Goal: Information Seeking & Learning: Compare options

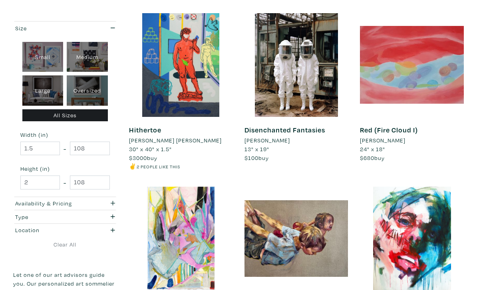
scroll to position [328, 0]
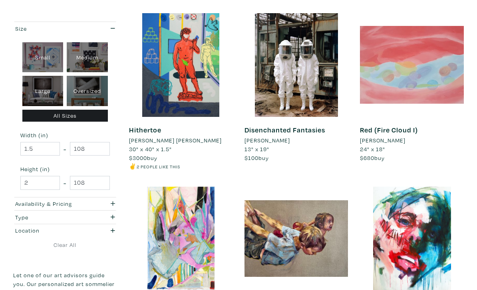
click at [410, 70] on div at bounding box center [411, 64] width 103 height 103
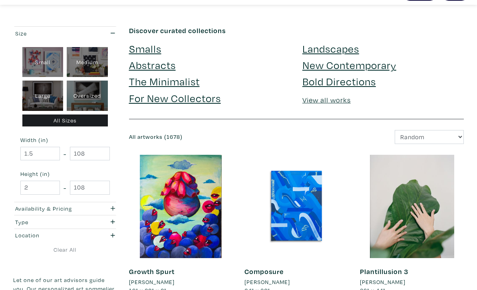
scroll to position [0, 0]
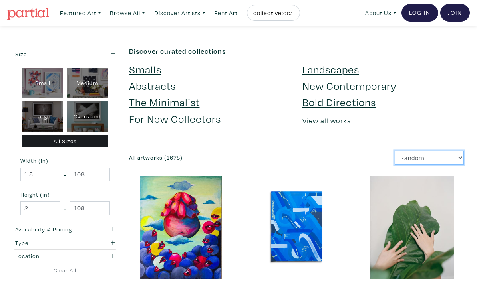
click at [435, 155] on select "Newest Random Price: Low to High Price: High to Low" at bounding box center [429, 158] width 69 height 14
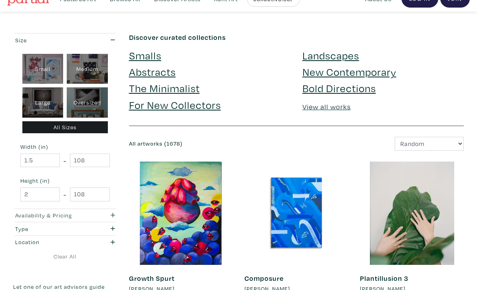
click at [43, 214] on div "Availability & Pricing" at bounding box center [51, 215] width 72 height 9
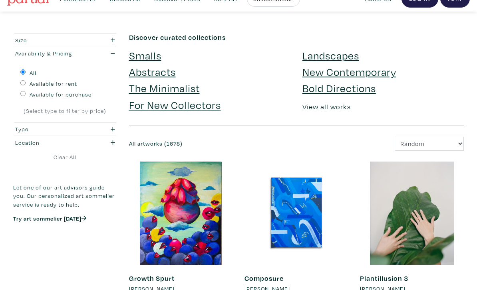
click at [22, 96] on input "Available for purchase" at bounding box center [22, 93] width 5 height 5
radio input "true"
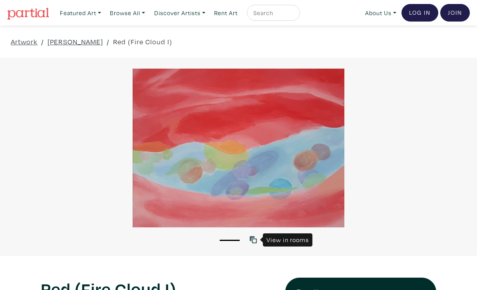
click at [252, 238] on icon at bounding box center [253, 239] width 7 height 7
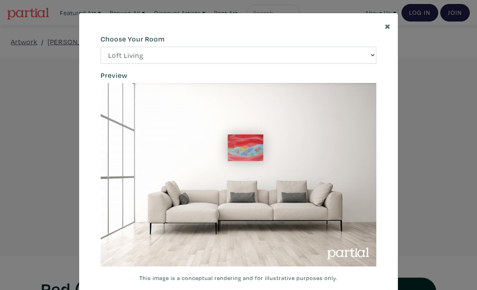
click at [390, 28] on span "×" at bounding box center [388, 26] width 6 height 14
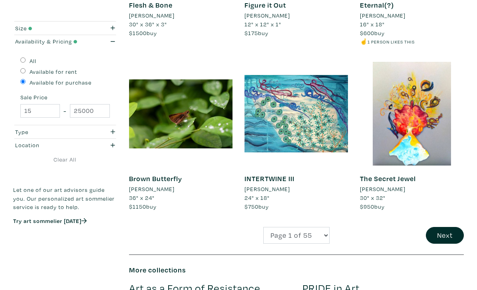
scroll to position [1321, 0]
click at [434, 230] on button "Next" at bounding box center [445, 235] width 38 height 17
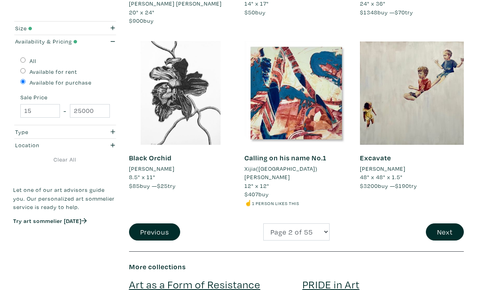
scroll to position [1362, 0]
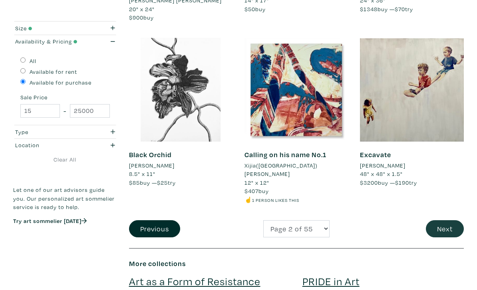
click at [449, 221] on button "Next" at bounding box center [445, 229] width 38 height 17
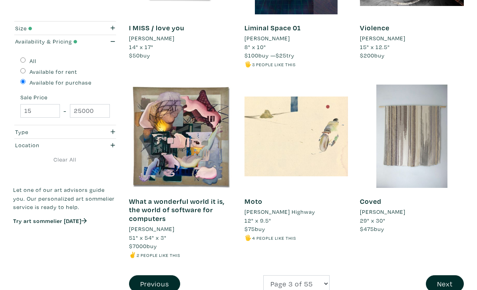
scroll to position [1308, 0]
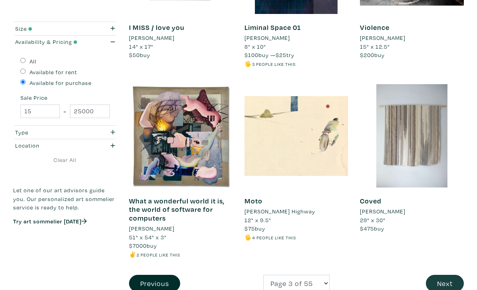
click at [438, 275] on button "Next" at bounding box center [445, 283] width 38 height 17
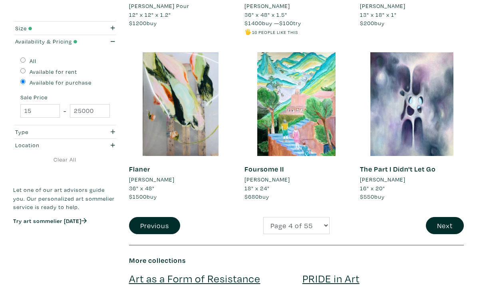
scroll to position [1357, 0]
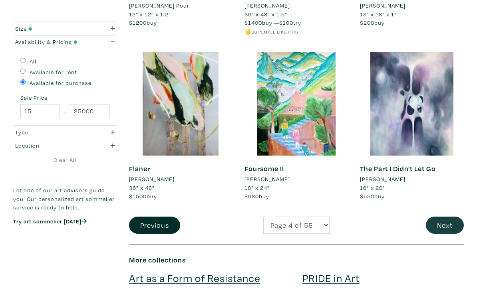
click at [438, 217] on button "Next" at bounding box center [445, 225] width 38 height 17
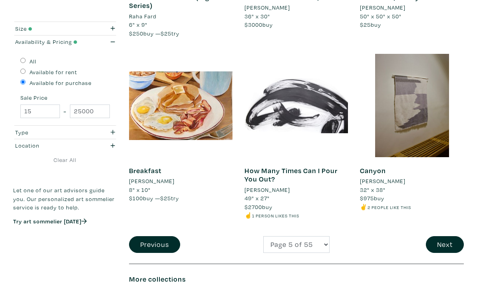
scroll to position [1342, 0]
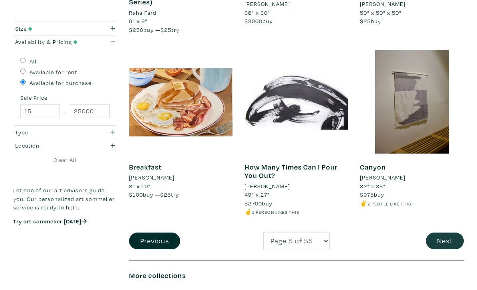
click at [438, 233] on button "Next" at bounding box center [445, 241] width 38 height 17
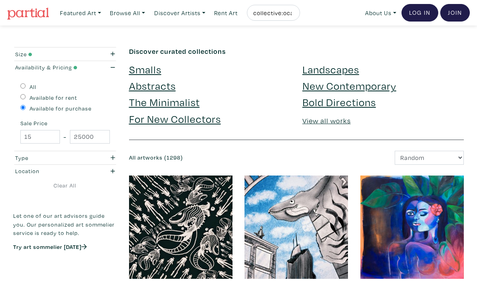
click at [159, 86] on link "Abstracts" at bounding box center [152, 86] width 47 height 14
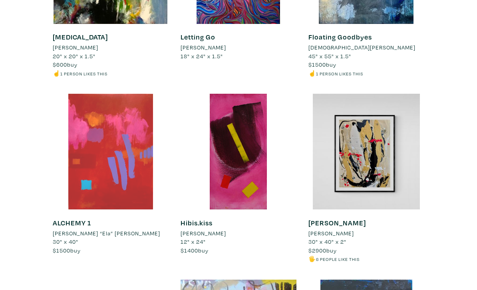
scroll to position [2844, 0]
click at [121, 129] on div at bounding box center [111, 152] width 116 height 116
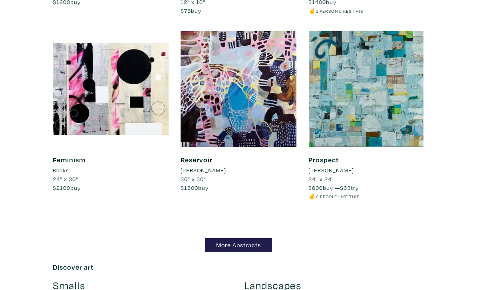
scroll to position [6068, 0]
click at [237, 238] on link "More Abstracts" at bounding box center [238, 245] width 67 height 14
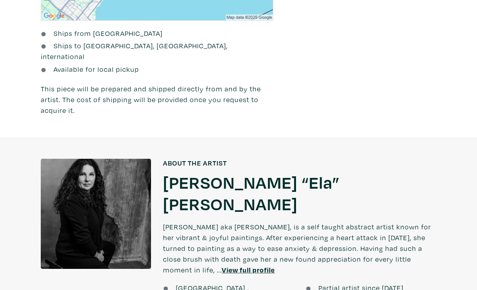
scroll to position [543, 0]
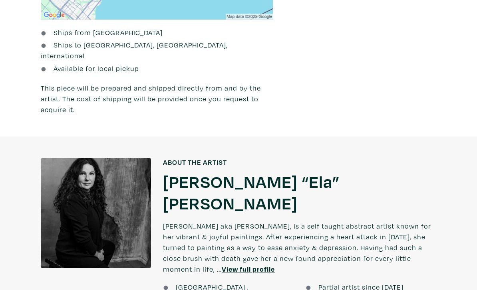
click at [275, 265] on u "View full profile" at bounding box center [248, 269] width 53 height 9
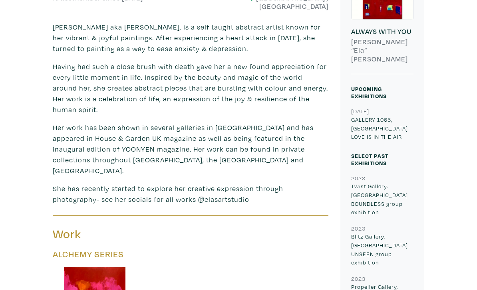
scroll to position [237, 0]
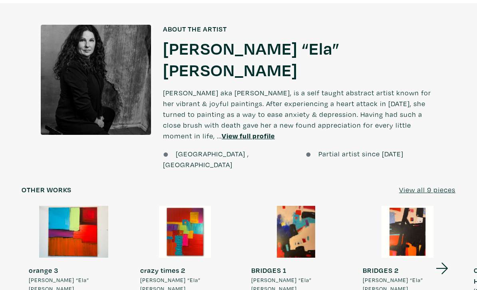
scroll to position [677, 0]
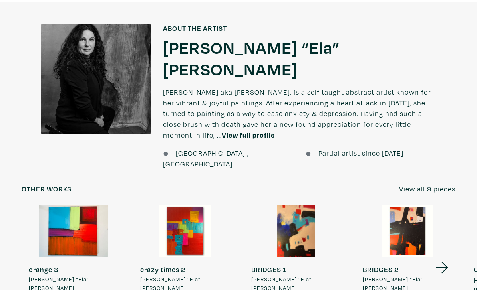
click at [67, 205] on div at bounding box center [74, 231] width 104 height 52
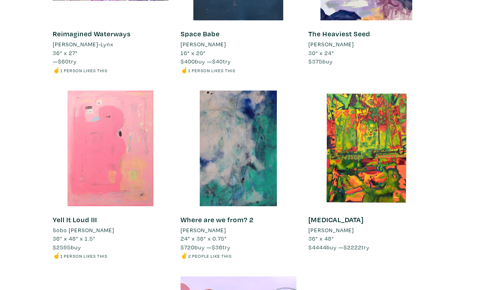
scroll to position [2475, 0]
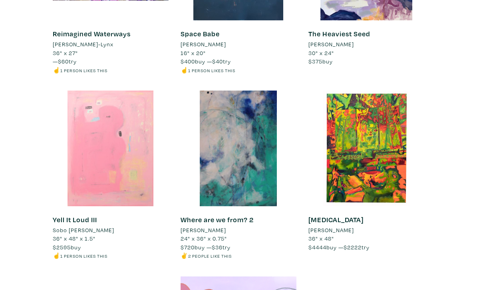
click at [134, 131] on div at bounding box center [111, 149] width 116 height 116
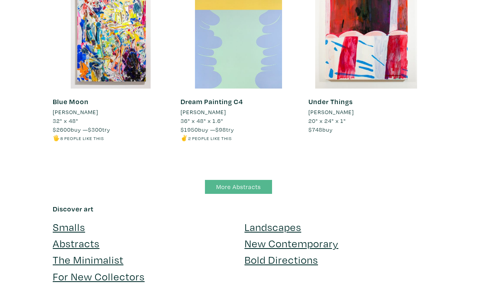
scroll to position [5205, 0]
click at [241, 180] on link "More Abstracts" at bounding box center [238, 187] width 67 height 14
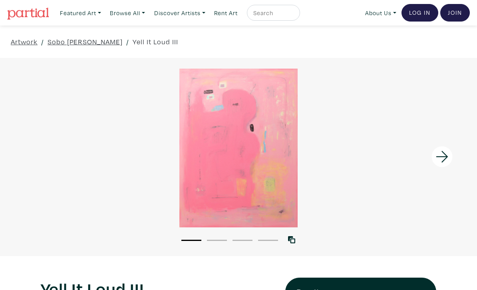
click at [443, 159] on icon at bounding box center [442, 157] width 27 height 22
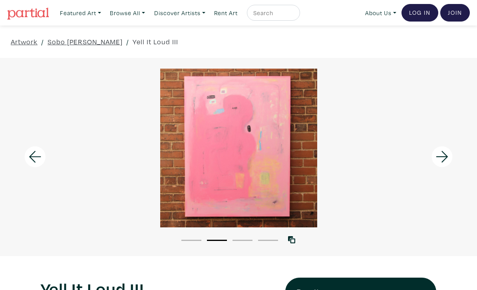
click at [445, 162] on icon at bounding box center [442, 157] width 27 height 22
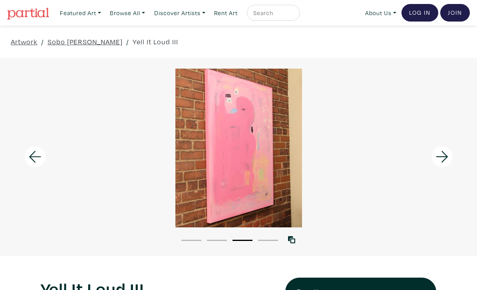
click at [439, 159] on icon at bounding box center [442, 157] width 27 height 22
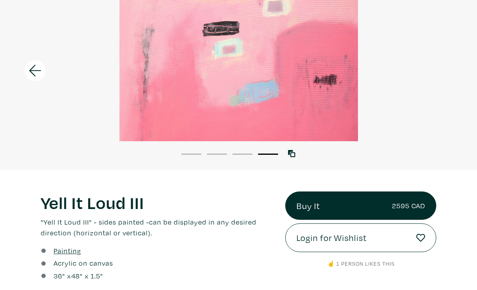
scroll to position [86, 0]
click at [290, 153] on icon at bounding box center [291, 153] width 7 height 7
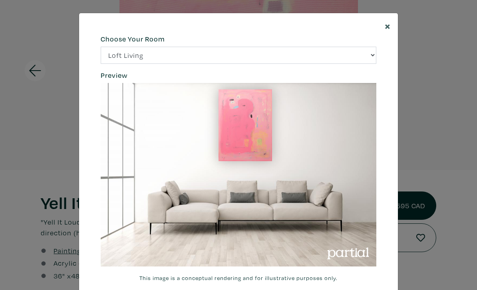
click at [387, 27] on span "×" at bounding box center [388, 26] width 6 height 14
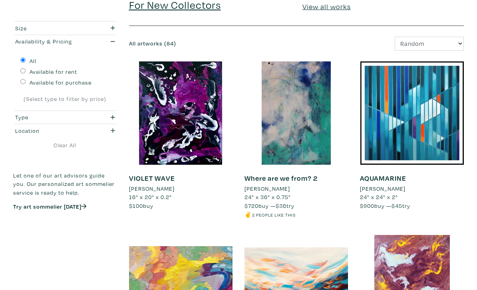
scroll to position [114, 0]
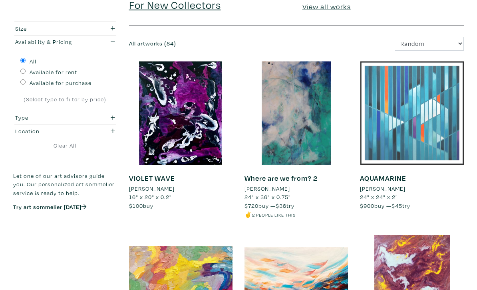
click at [424, 121] on div at bounding box center [411, 113] width 103 height 103
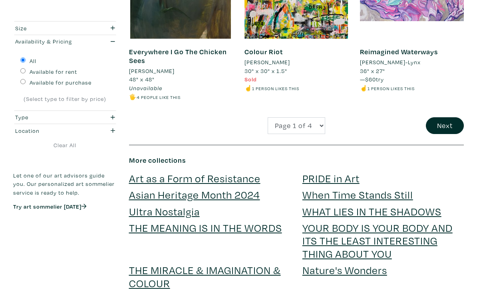
scroll to position [1474, 0]
click at [445, 117] on button "Next" at bounding box center [445, 125] width 38 height 17
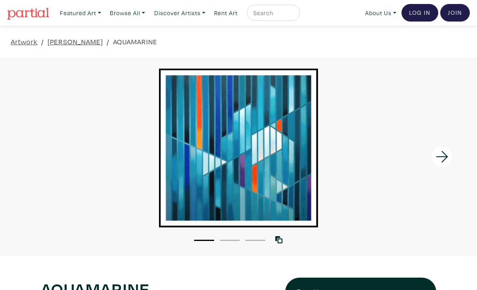
click at [443, 156] on icon at bounding box center [442, 157] width 27 height 22
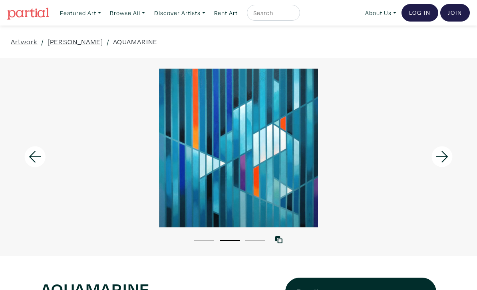
click at [446, 159] on icon at bounding box center [442, 157] width 12 height 12
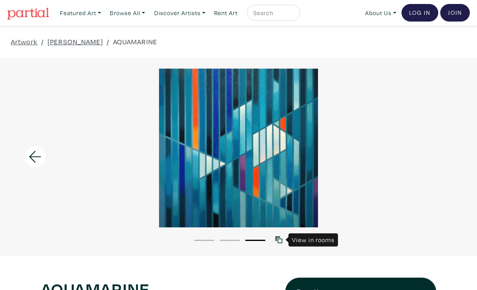
click at [282, 239] on icon at bounding box center [278, 239] width 7 height 7
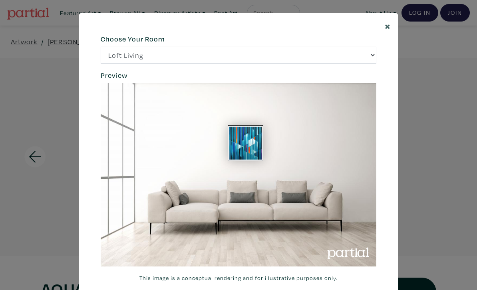
click at [383, 28] on button "×" at bounding box center [387, 25] width 20 height 25
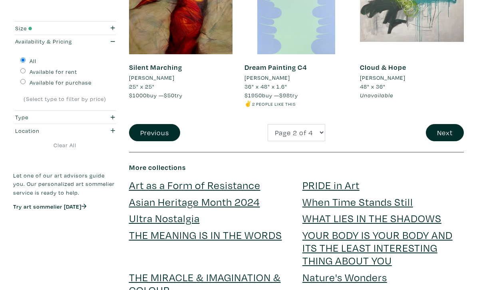
scroll to position [1433, 0]
click at [435, 124] on button "Next" at bounding box center [445, 132] width 38 height 17
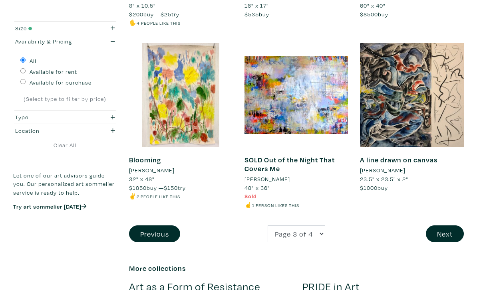
scroll to position [1340, 0]
click at [450, 226] on button "Next" at bounding box center [445, 234] width 38 height 17
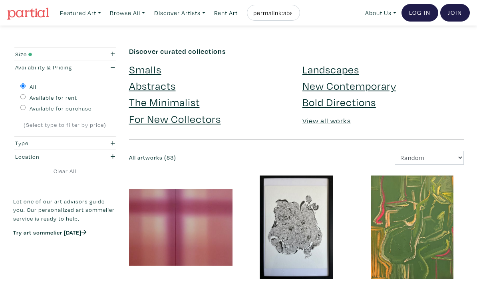
click at [206, 112] on link "For New Collectors" at bounding box center [175, 119] width 92 height 14
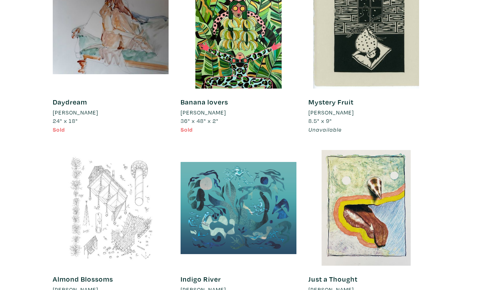
scroll to position [382, 0]
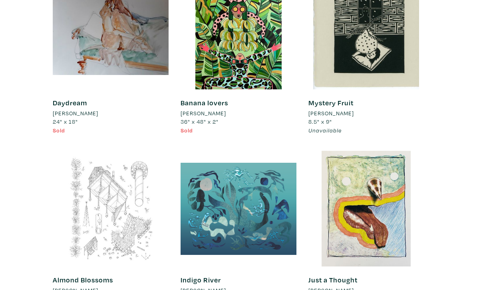
click at [203, 109] on li "Diana Rosa" at bounding box center [204, 113] width 46 height 9
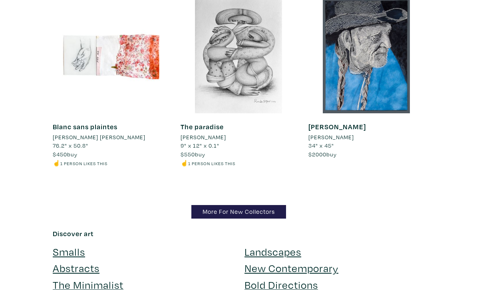
scroll to position [6912, 0]
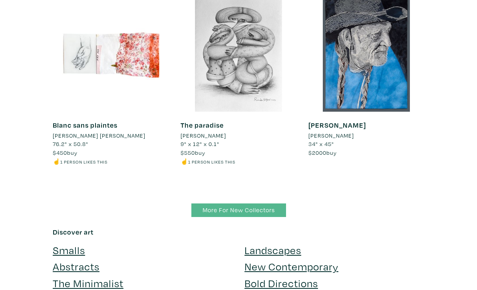
click at [205, 204] on link "More For New Collectors" at bounding box center [238, 211] width 95 height 14
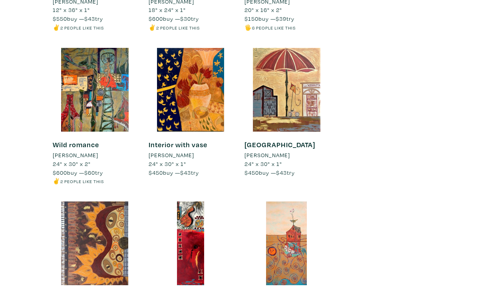
scroll to position [7011, 0]
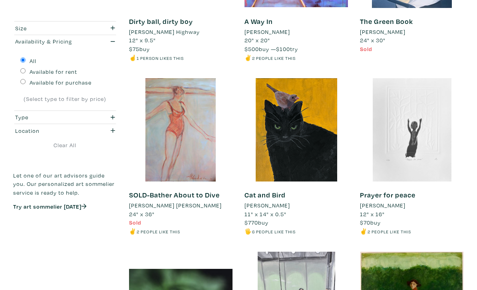
scroll to position [271, 0]
click at [418, 125] on div at bounding box center [411, 129] width 103 height 103
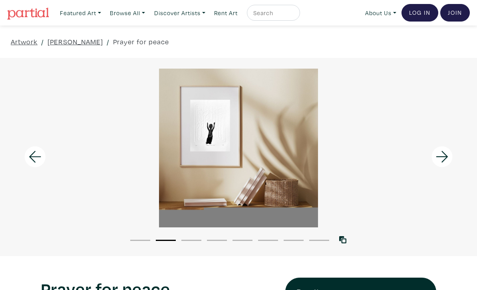
click at [442, 161] on icon at bounding box center [442, 157] width 27 height 22
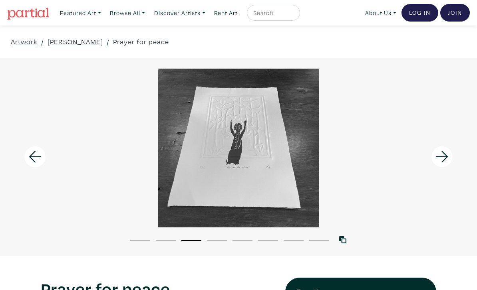
click at [444, 157] on icon at bounding box center [442, 157] width 12 height 12
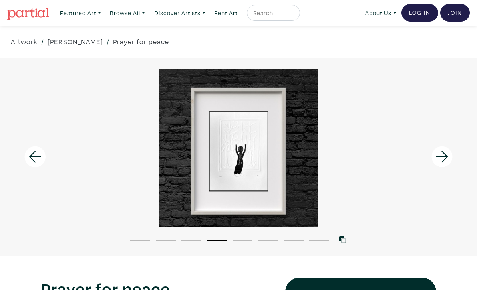
click at [446, 156] on icon at bounding box center [442, 157] width 12 height 12
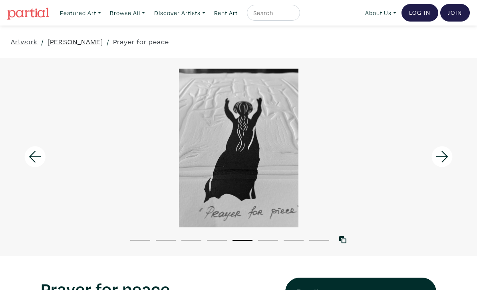
click at [68, 46] on link "[PERSON_NAME]" at bounding box center [76, 41] width 56 height 11
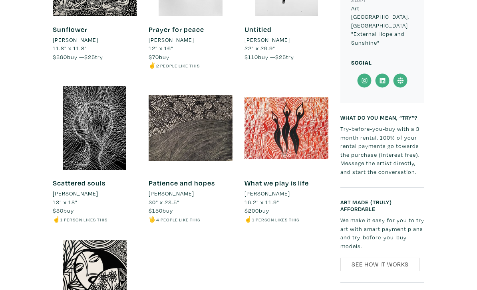
scroll to position [643, 0]
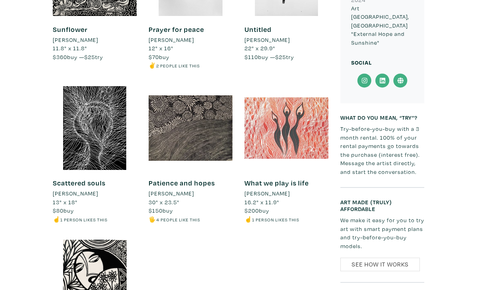
click at [295, 98] on div at bounding box center [286, 128] width 84 height 84
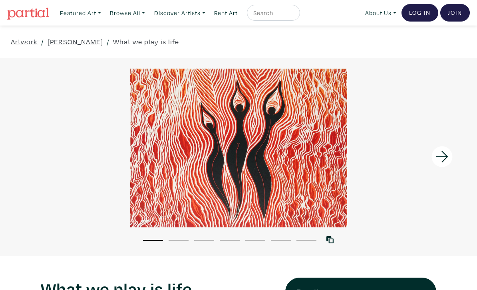
click at [441, 159] on icon at bounding box center [442, 157] width 27 height 22
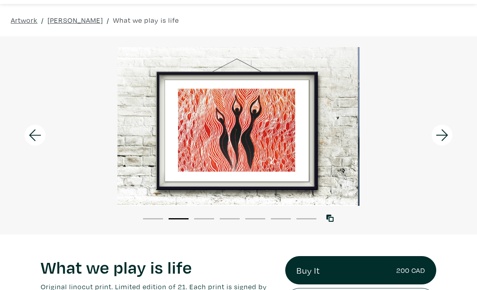
scroll to position [20, 0]
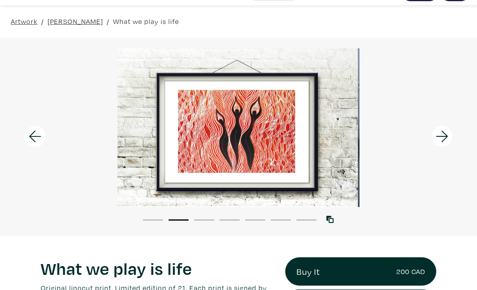
click at [439, 141] on icon at bounding box center [442, 137] width 27 height 22
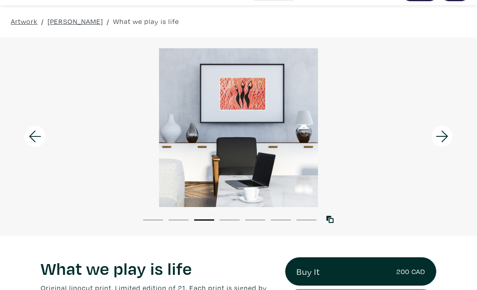
click at [437, 143] on icon at bounding box center [442, 137] width 27 height 22
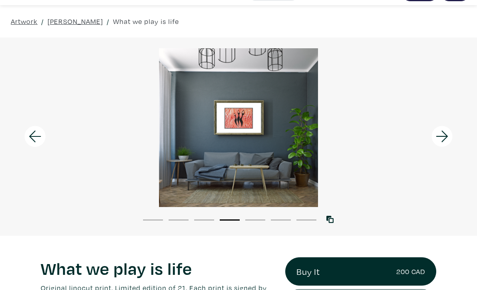
click at [437, 144] on icon at bounding box center [442, 137] width 27 height 22
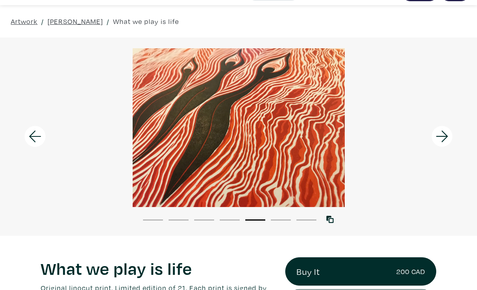
click at [437, 143] on icon at bounding box center [442, 137] width 27 height 22
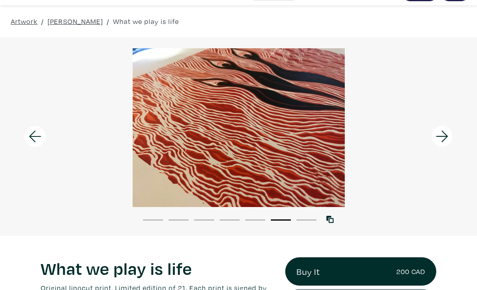
click at [439, 144] on icon at bounding box center [442, 137] width 27 height 22
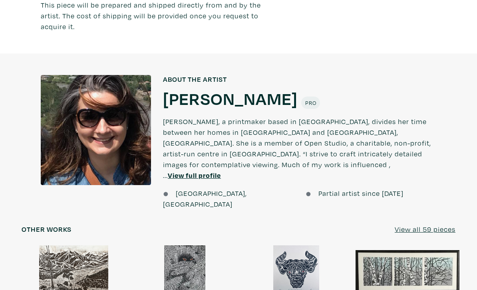
scroll to position [633, 0]
click at [435, 225] on u "View all 59 pieces" at bounding box center [425, 229] width 61 height 9
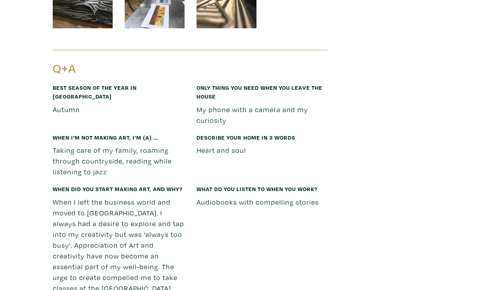
scroll to position [4023, 0]
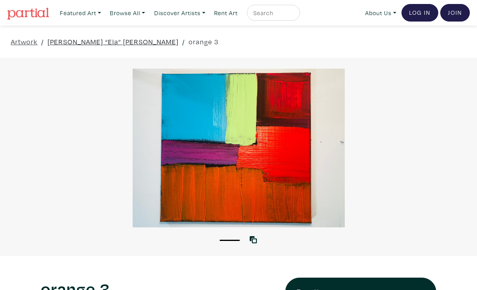
click at [79, 44] on link "[PERSON_NAME] “Ela” [PERSON_NAME]" at bounding box center [113, 41] width 131 height 11
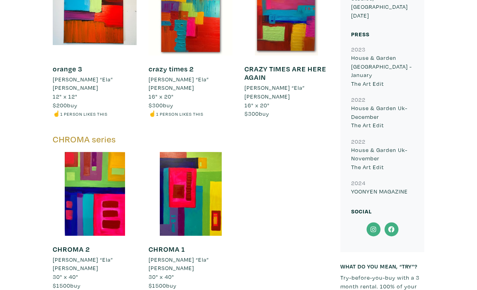
scroll to position [1044, 0]
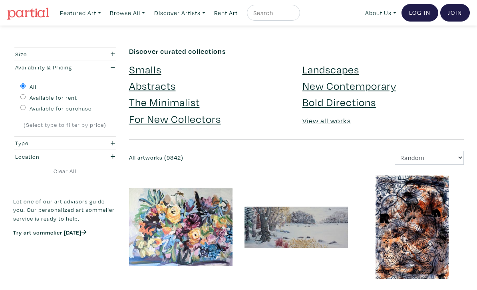
click at [145, 102] on link "The Minimalist" at bounding box center [164, 102] width 71 height 14
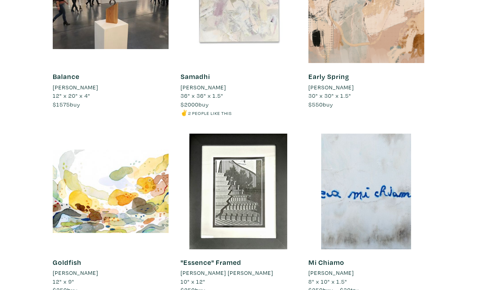
scroll to position [2618, 0]
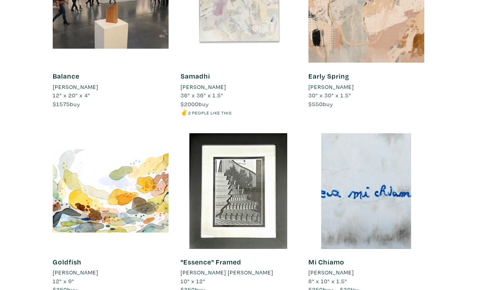
click at [66, 269] on li "[PERSON_NAME]" at bounding box center [76, 273] width 46 height 9
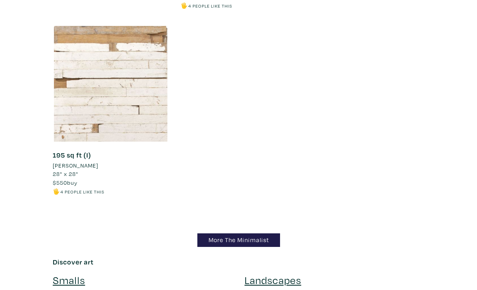
scroll to position [6285, 0]
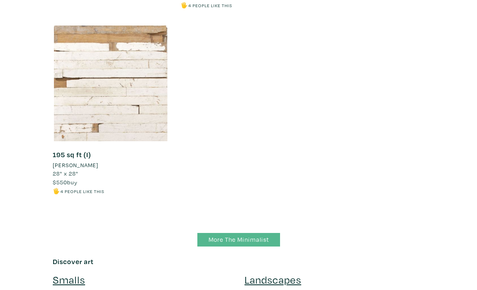
click at [244, 233] on link "More The Minimalist" at bounding box center [238, 240] width 83 height 14
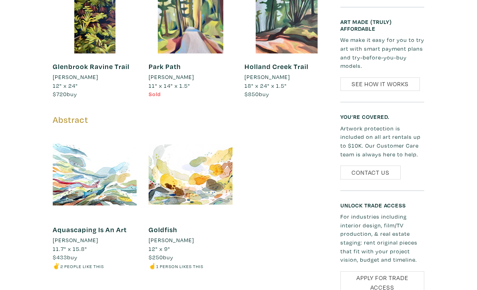
scroll to position [493, 0]
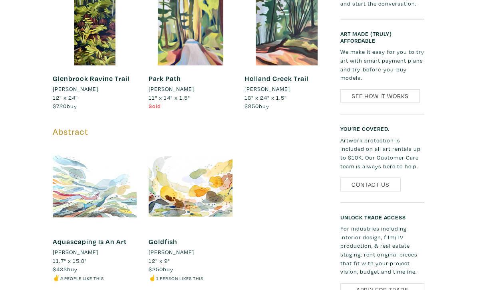
click at [78, 187] on div at bounding box center [95, 187] width 84 height 84
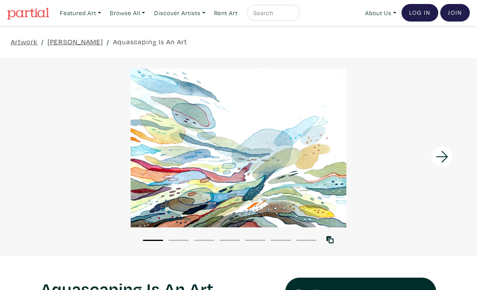
click at [443, 156] on icon at bounding box center [442, 157] width 27 height 22
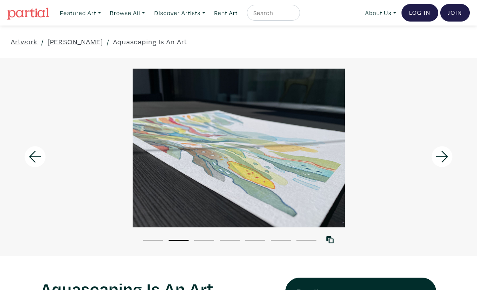
click at [444, 161] on icon at bounding box center [442, 157] width 27 height 22
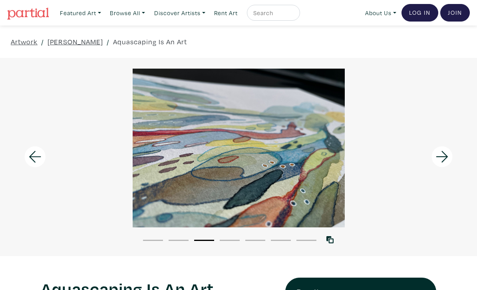
click at [442, 162] on icon at bounding box center [442, 157] width 12 height 12
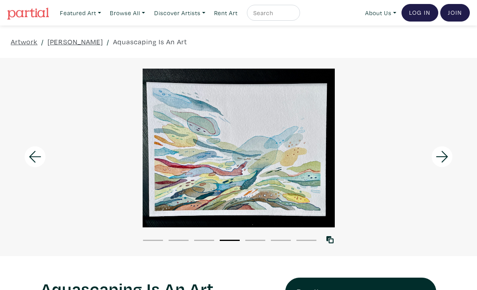
click at [444, 162] on icon at bounding box center [442, 157] width 27 height 22
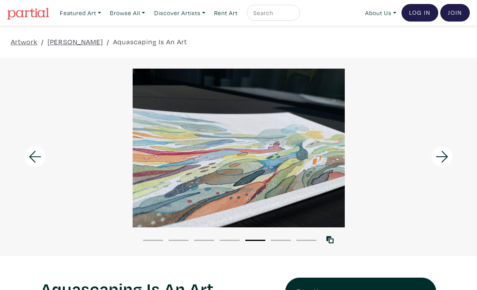
click at [444, 162] on icon at bounding box center [442, 157] width 27 height 22
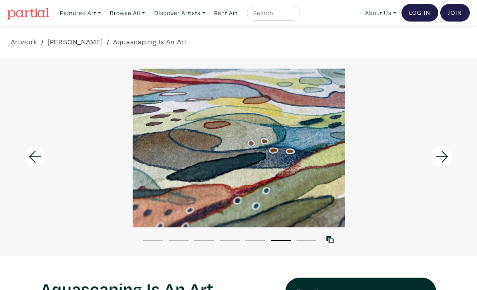
click at [444, 163] on icon at bounding box center [442, 157] width 27 height 22
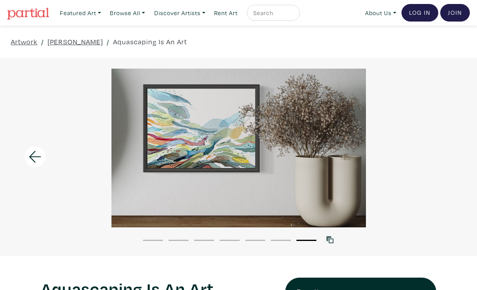
click at [333, 241] on icon at bounding box center [329, 239] width 7 height 7
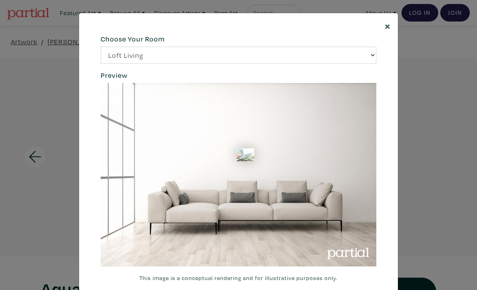
click at [391, 26] on button "×" at bounding box center [387, 25] width 20 height 25
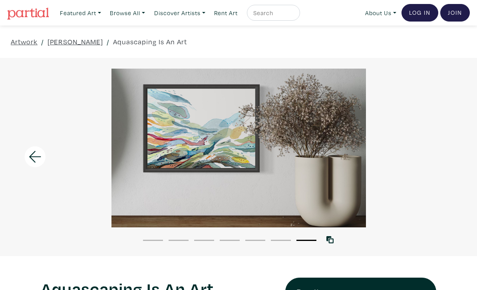
click at [34, 160] on icon at bounding box center [35, 157] width 27 height 22
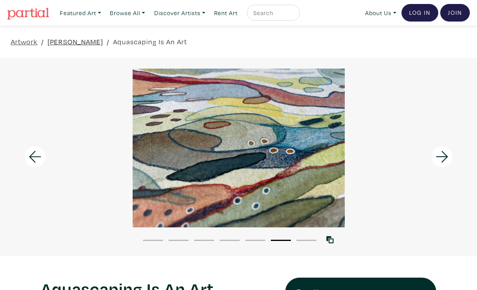
click at [77, 44] on link "Rebecca Bender" at bounding box center [76, 41] width 56 height 11
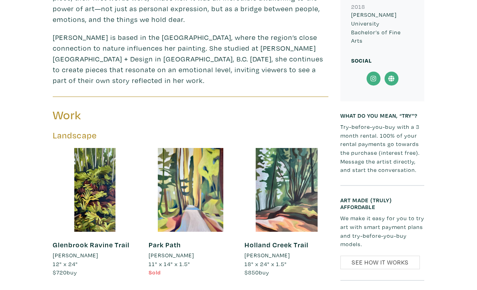
scroll to position [328, 0]
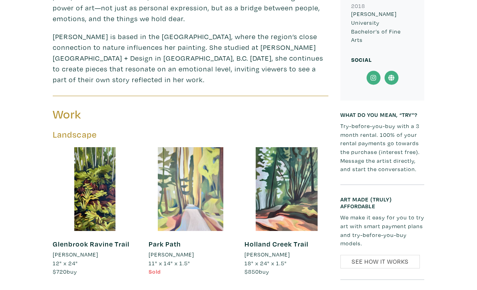
click at [197, 173] on div at bounding box center [191, 189] width 84 height 84
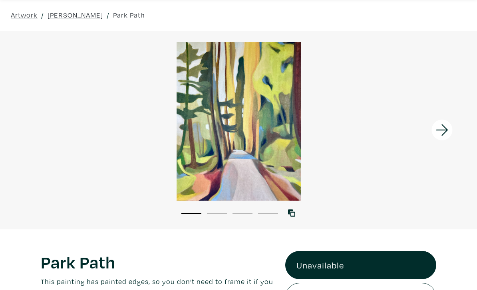
scroll to position [26, 0]
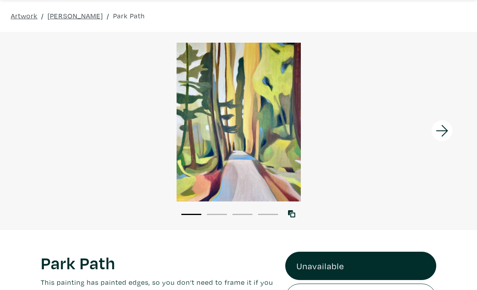
click at [441, 133] on icon at bounding box center [442, 131] width 27 height 22
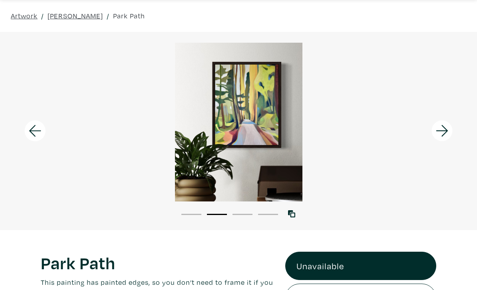
click at [443, 137] on icon at bounding box center [442, 131] width 27 height 22
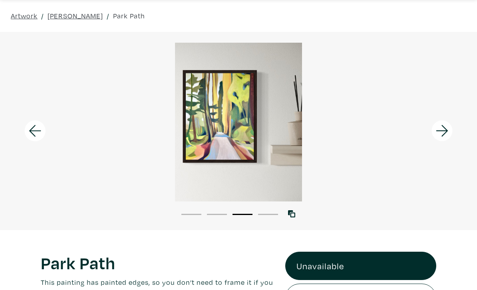
click at [442, 137] on icon at bounding box center [442, 131] width 27 height 22
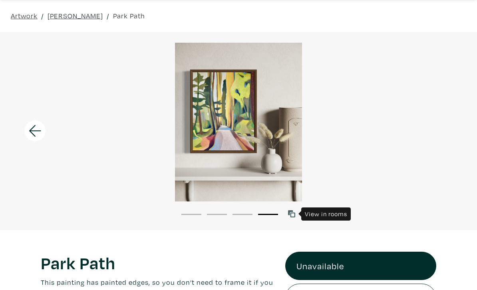
click at [293, 212] on icon at bounding box center [291, 214] width 7 height 7
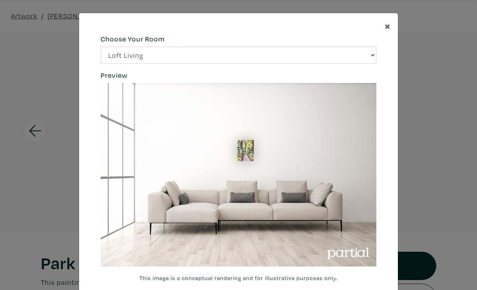
click at [391, 23] on button "×" at bounding box center [387, 25] width 20 height 25
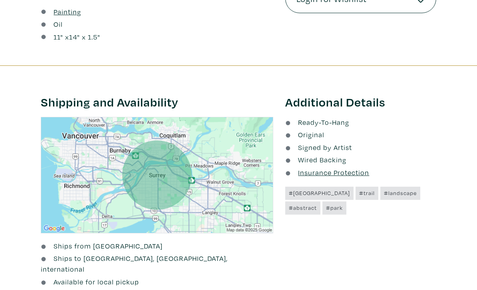
scroll to position [298, 0]
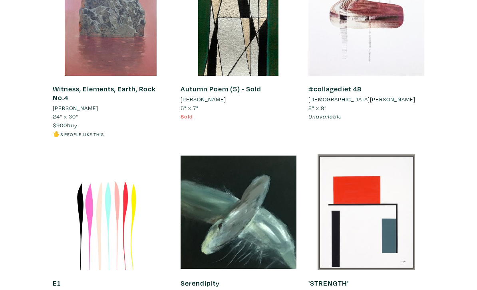
scroll to position [2108, 0]
click at [88, 182] on div at bounding box center [111, 213] width 116 height 116
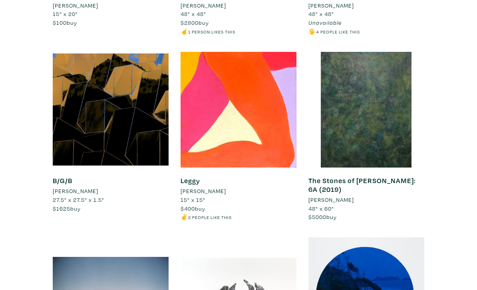
scroll to position [2954, 0]
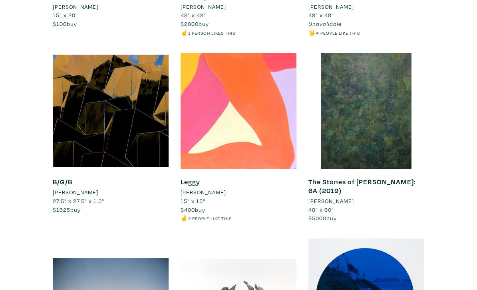
click at [209, 68] on div at bounding box center [239, 111] width 116 height 116
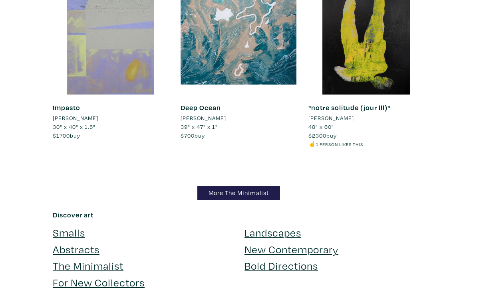
scroll to position [4913, 0]
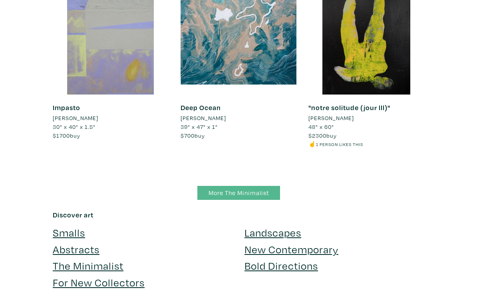
click at [254, 186] on link "More The Minimalist" at bounding box center [238, 193] width 83 height 14
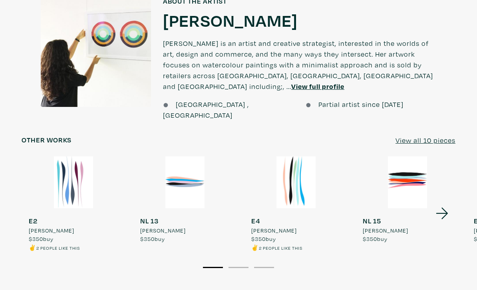
scroll to position [686, 0]
click at [431, 136] on u "View all 10 pieces" at bounding box center [425, 140] width 60 height 9
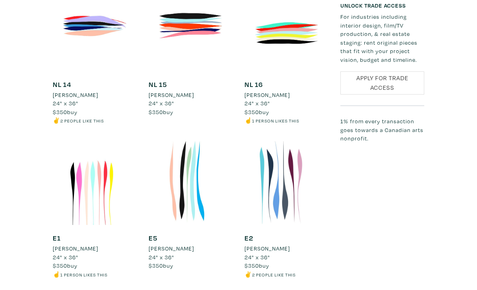
scroll to position [631, 0]
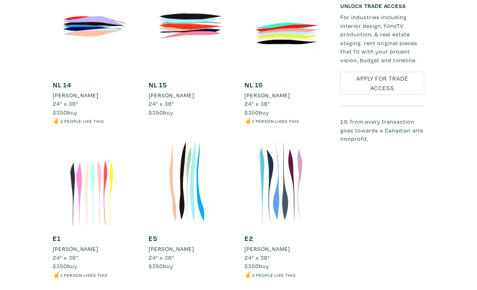
click at [78, 152] on div at bounding box center [95, 184] width 84 height 84
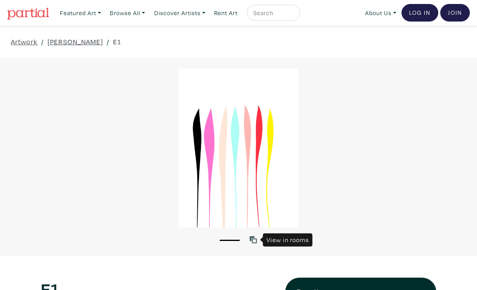
click at [256, 240] on icon at bounding box center [253, 239] width 7 height 7
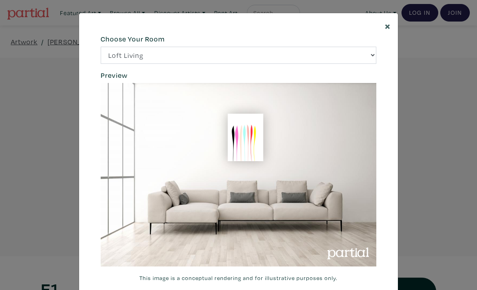
click at [394, 28] on button "×" at bounding box center [387, 25] width 20 height 25
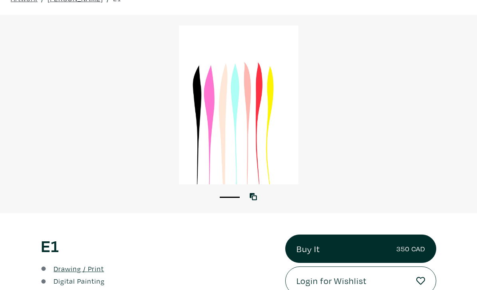
scroll to position [42, 0]
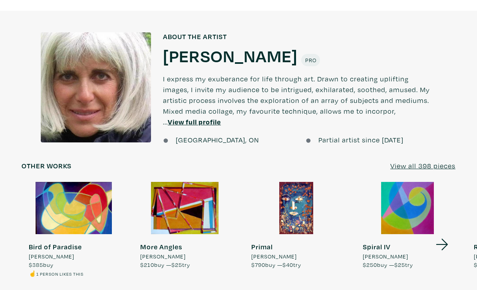
scroll to position [665, 0]
click at [424, 161] on u "View all 398 pieces" at bounding box center [422, 165] width 65 height 9
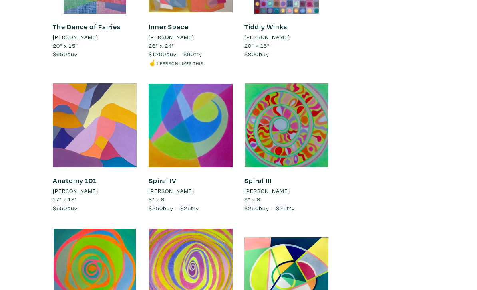
scroll to position [11108, 0]
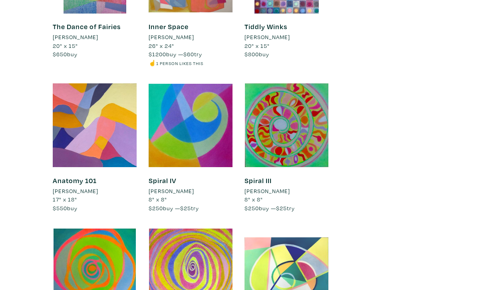
click at [288, 229] on div at bounding box center [286, 271] width 84 height 84
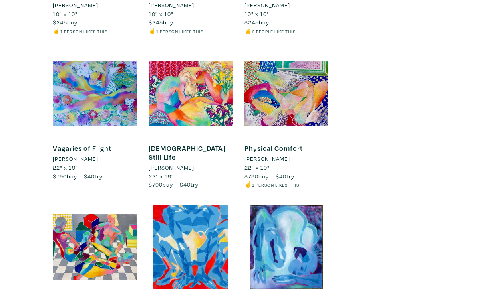
scroll to position [18110, 0]
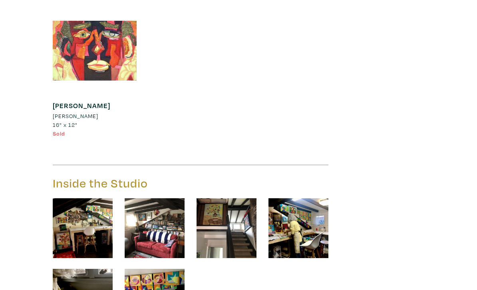
scroll to position [21959, 0]
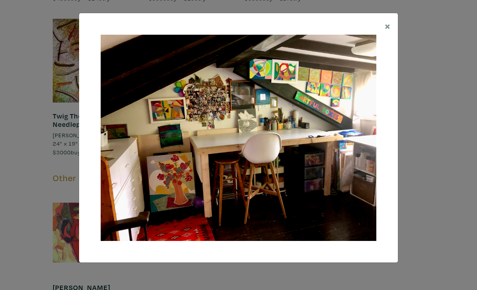
click at [446, 169] on div "× Save changes Close" at bounding box center [238, 145] width 477 height 290
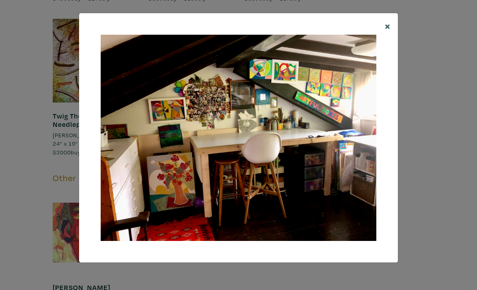
click at [392, 22] on button "×" at bounding box center [387, 25] width 20 height 25
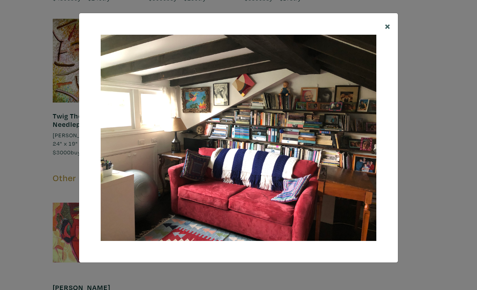
click at [386, 28] on span "×" at bounding box center [388, 26] width 6 height 14
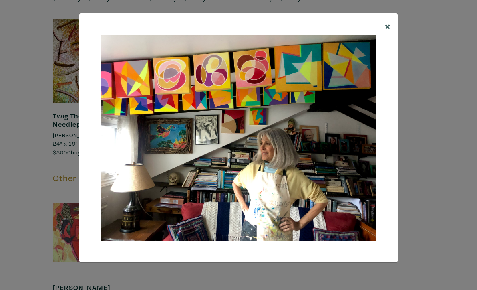
click at [387, 26] on span "×" at bounding box center [388, 26] width 6 height 14
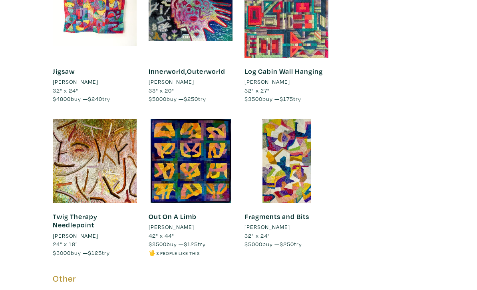
scroll to position [21674, 0]
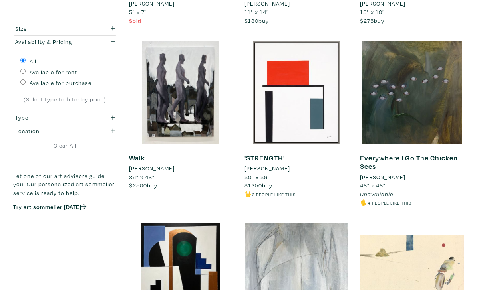
scroll to position [829, 0]
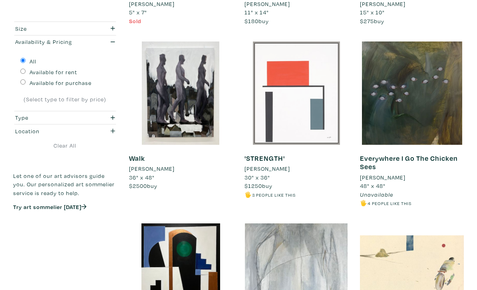
click at [304, 67] on div at bounding box center [295, 93] width 103 height 103
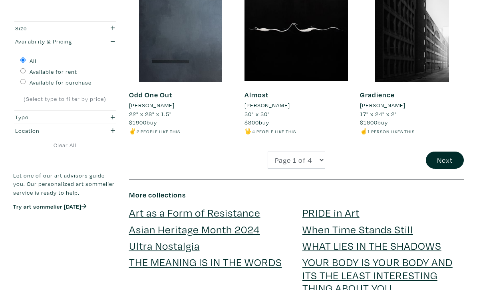
scroll to position [1431, 0]
click at [444, 152] on button "Next" at bounding box center [445, 160] width 38 height 17
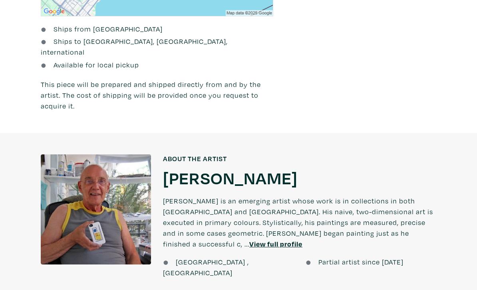
scroll to position [532, 0]
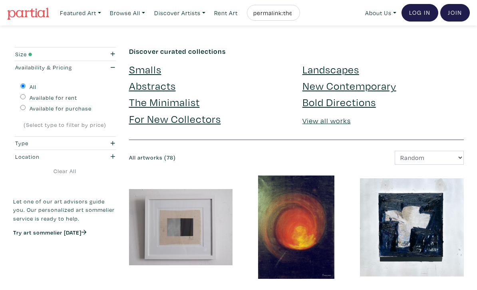
click at [336, 124] on link "View all works" at bounding box center [326, 120] width 48 height 9
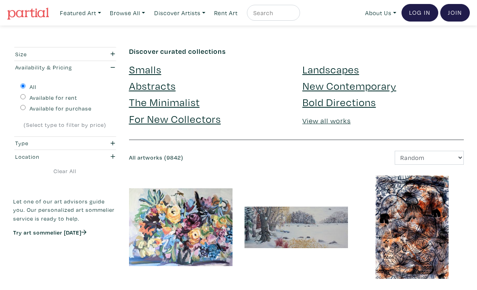
click at [33, 16] on img at bounding box center [28, 14] width 42 height 12
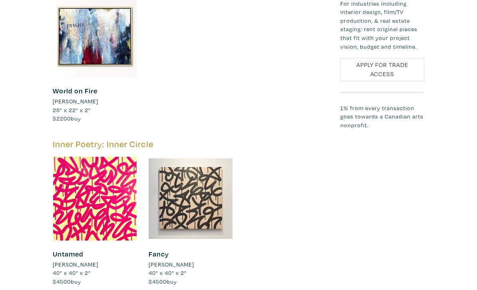
scroll to position [1336, 0]
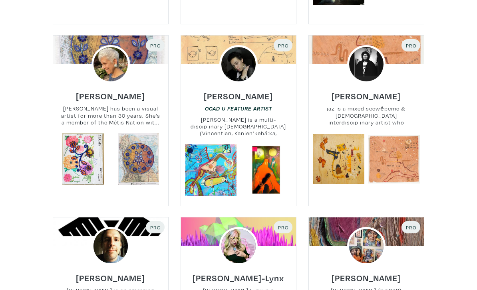
scroll to position [347, 0]
click at [258, 117] on small "Kaya Joan is a multi-disciplinary Afro-Indigenous (Vincentian, Kanien’kehá:ka, …" at bounding box center [238, 127] width 115 height 21
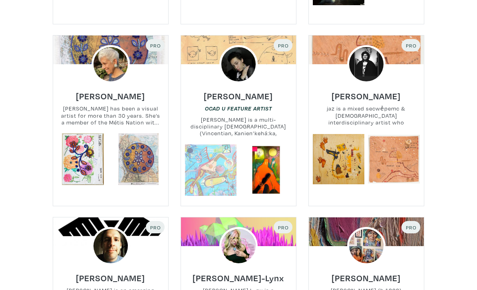
scroll to position [348, 0]
click at [215, 158] on link at bounding box center [211, 171] width 52 height 52
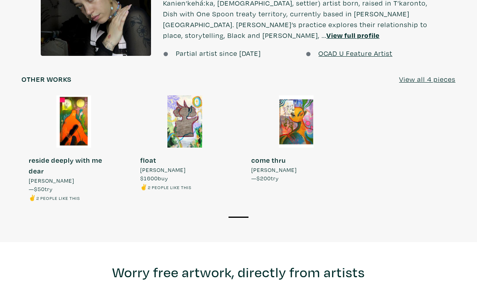
scroll to position [662, 0]
click at [438, 75] on u "View all 4 pieces" at bounding box center [427, 79] width 56 height 9
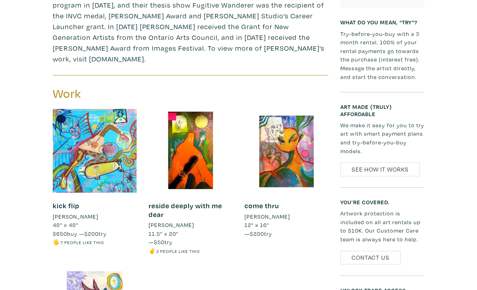
scroll to position [338, 0]
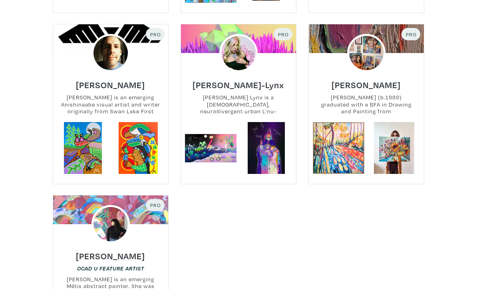
scroll to position [541, 0]
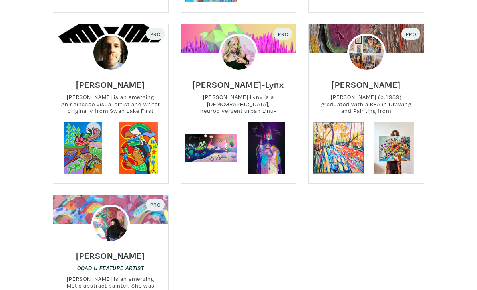
click at [82, 93] on small "Mike Alexander is an emerging Anishinaabe visual artist and writer originally f…" at bounding box center [110, 103] width 115 height 21
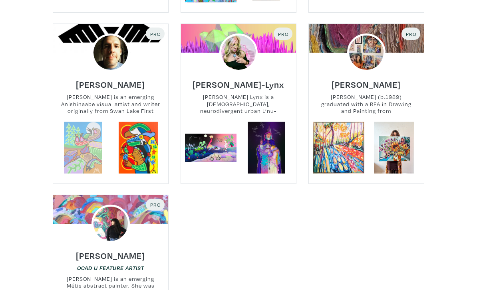
click at [79, 123] on link at bounding box center [83, 148] width 52 height 52
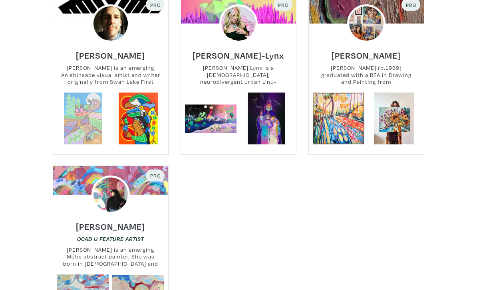
scroll to position [570, 0]
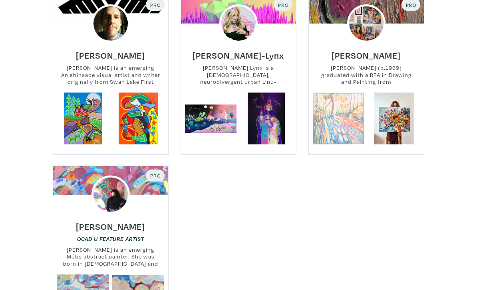
click at [342, 100] on link at bounding box center [339, 119] width 52 height 52
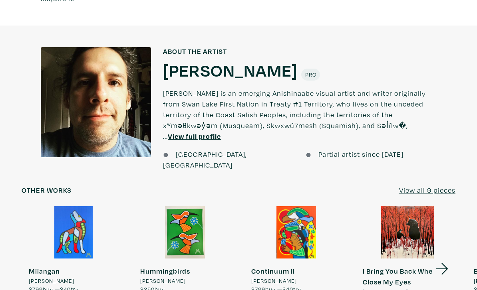
scroll to position [697, 0]
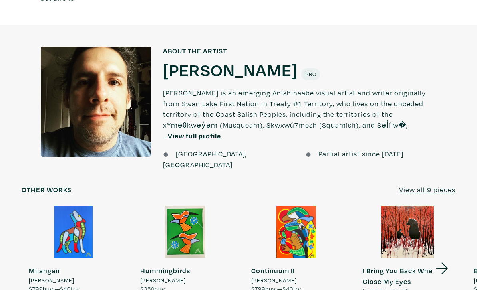
click at [437, 185] on u "View all 9 pieces" at bounding box center [427, 189] width 56 height 9
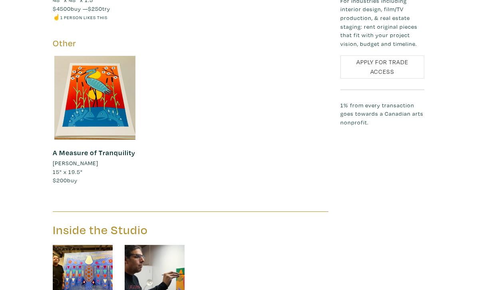
scroll to position [1260, 0]
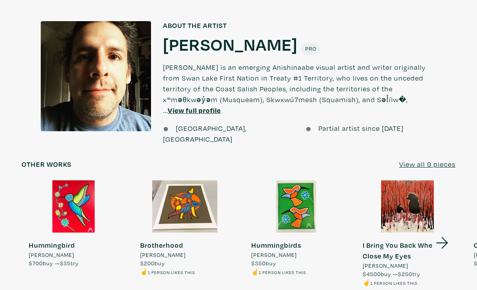
click at [221, 106] on u "View full profile" at bounding box center [194, 110] width 53 height 9
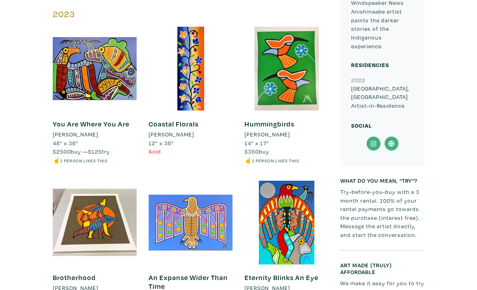
scroll to position [803, 0]
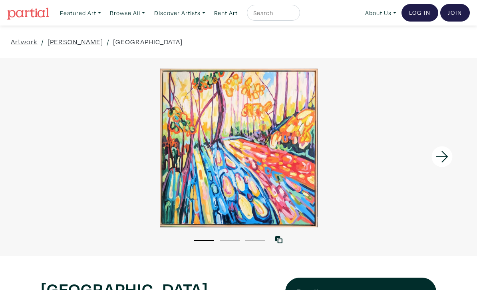
click at [443, 166] on icon at bounding box center [442, 157] width 27 height 22
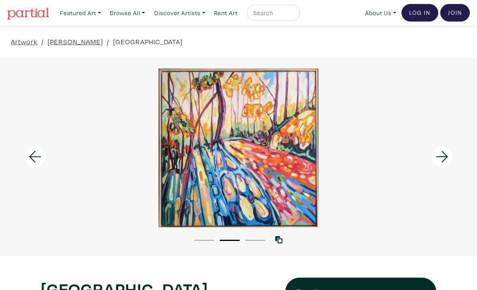
click at [443, 161] on icon at bounding box center [442, 157] width 12 height 12
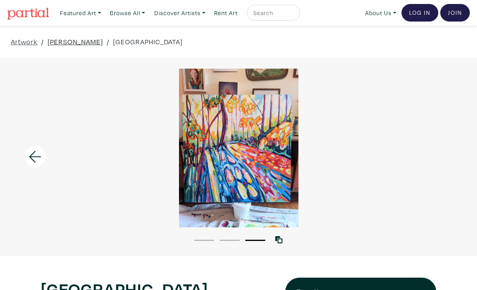
click at [65, 38] on link "[PERSON_NAME]" at bounding box center [76, 41] width 56 height 11
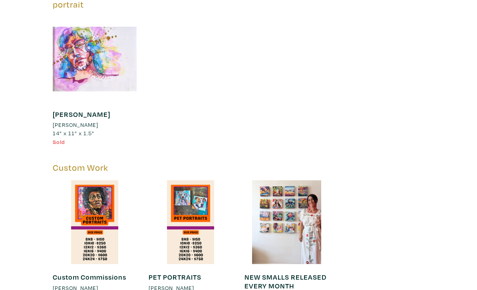
scroll to position [6543, 0]
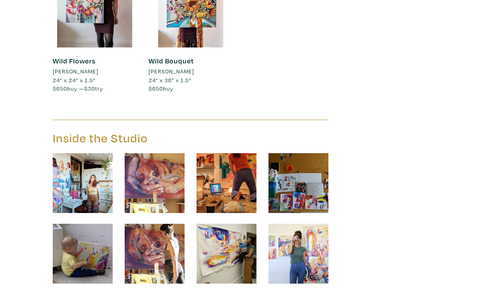
click at [73, 154] on img at bounding box center [83, 184] width 60 height 60
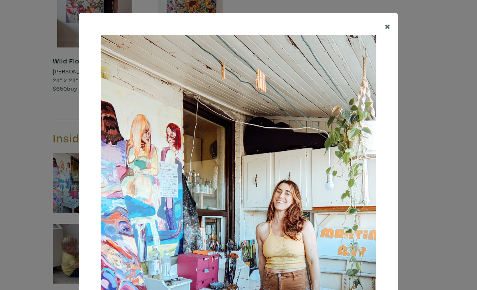
click at [385, 26] on span "×" at bounding box center [388, 26] width 6 height 14
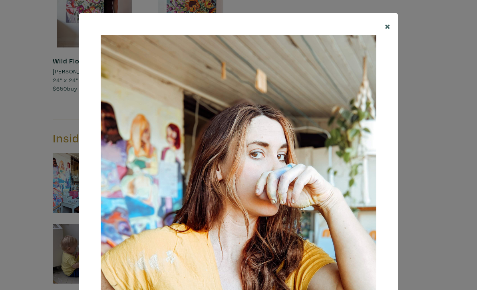
click at [391, 25] on button "×" at bounding box center [387, 25] width 20 height 25
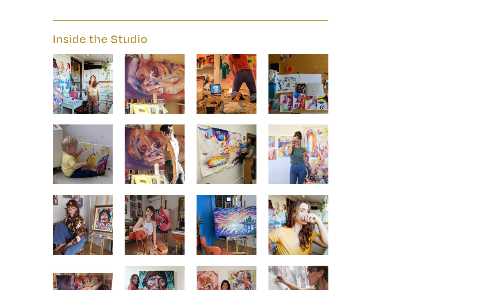
scroll to position [7031, 0]
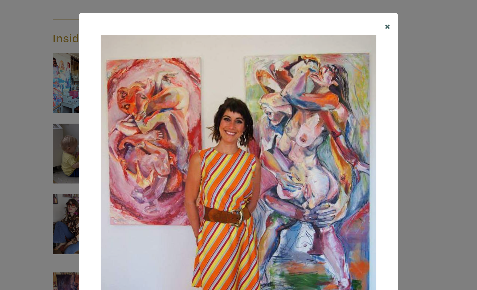
click at [391, 24] on button "×" at bounding box center [387, 25] width 20 height 25
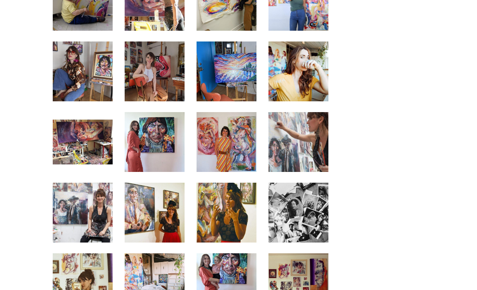
scroll to position [7185, 0]
click at [69, 183] on img at bounding box center [83, 213] width 60 height 60
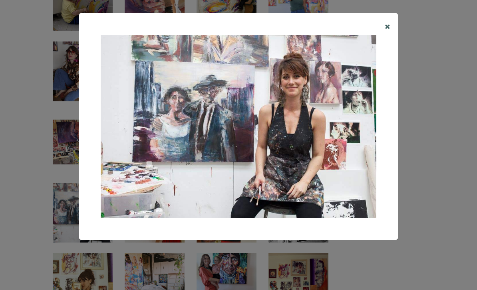
click at [391, 26] on button "×" at bounding box center [387, 25] width 20 height 25
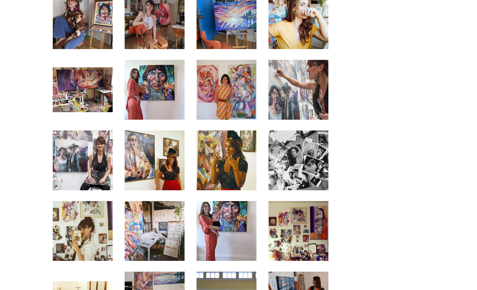
scroll to position [7237, 0]
click at [230, 201] on img at bounding box center [227, 231] width 60 height 60
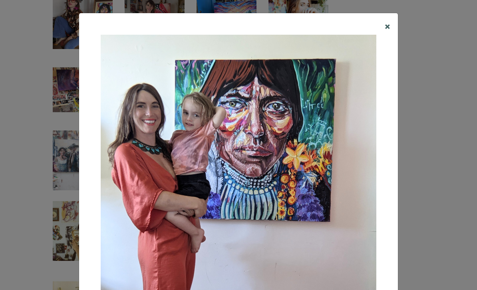
click at [389, 26] on span "×" at bounding box center [388, 26] width 6 height 14
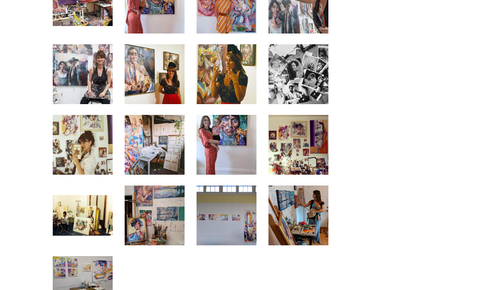
scroll to position [7324, 0]
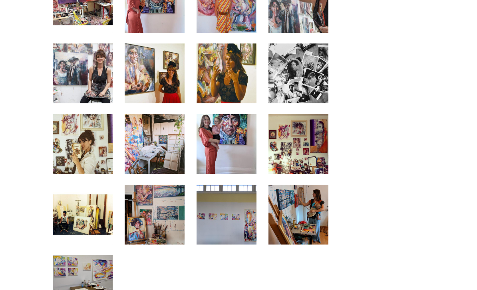
click at [308, 185] on img at bounding box center [298, 215] width 60 height 60
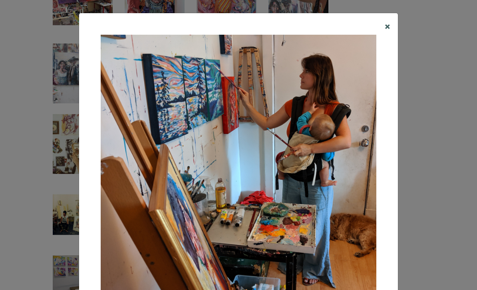
click at [387, 27] on span "×" at bounding box center [388, 26] width 6 height 14
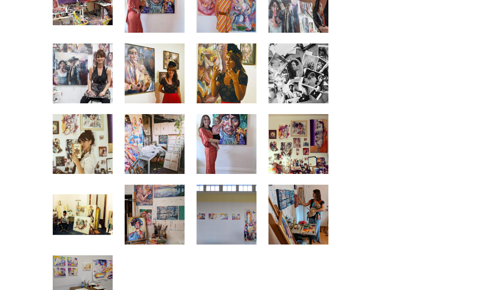
click at [84, 256] on img at bounding box center [83, 286] width 60 height 60
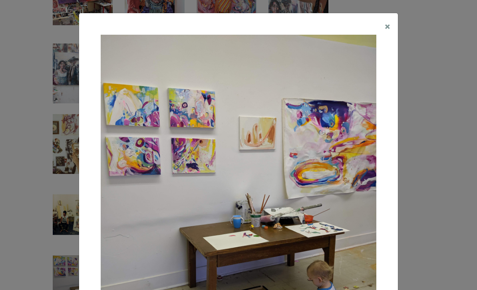
click at [391, 26] on button "×" at bounding box center [387, 25] width 20 height 25
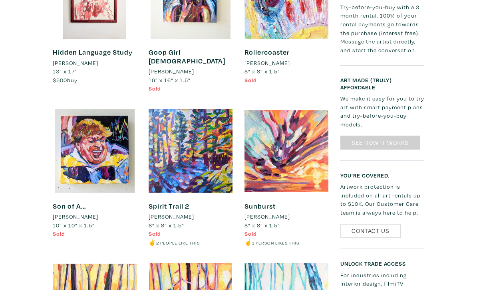
scroll to position [826, 0]
click at [388, 136] on link "See How It Works" at bounding box center [379, 143] width 79 height 14
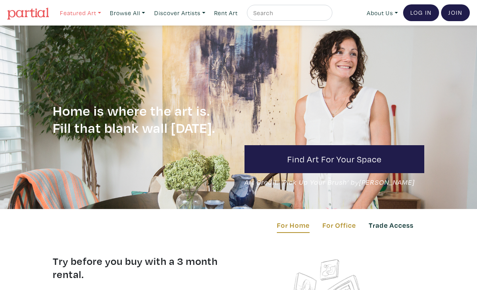
click at [93, 15] on link "Featured Art" at bounding box center [80, 13] width 48 height 16
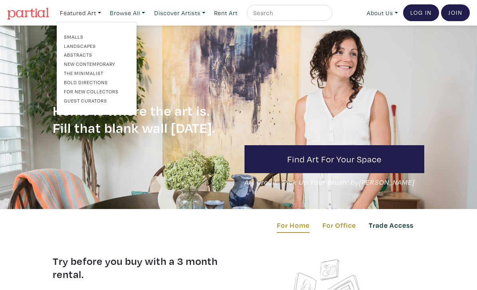
click at [22, 13] on img at bounding box center [28, 14] width 42 height 12
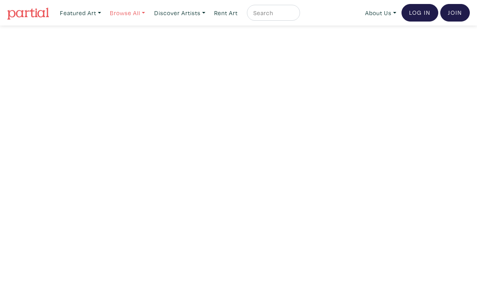
click at [140, 16] on link "Browse All" at bounding box center [127, 13] width 42 height 16
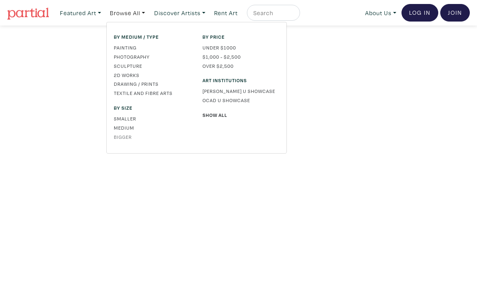
click at [123, 133] on link "Bigger" at bounding box center [152, 136] width 77 height 7
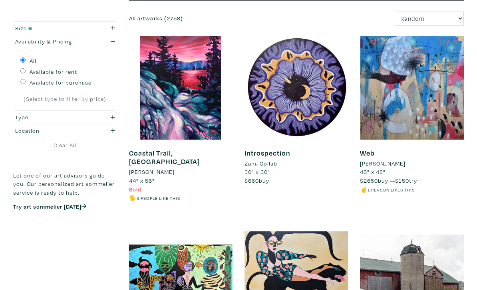
scroll to position [139, 0]
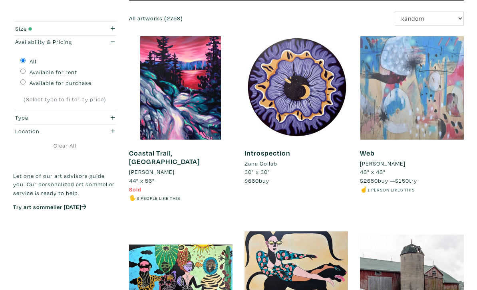
click at [405, 93] on div at bounding box center [411, 87] width 103 height 103
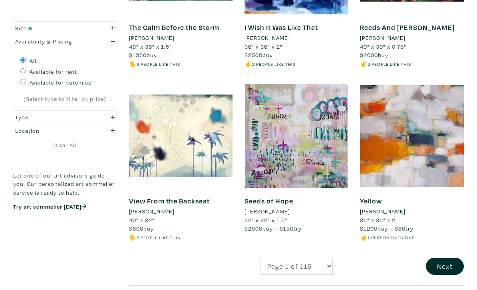
scroll to position [1325, 0]
click at [449, 258] on button "Next" at bounding box center [445, 266] width 38 height 17
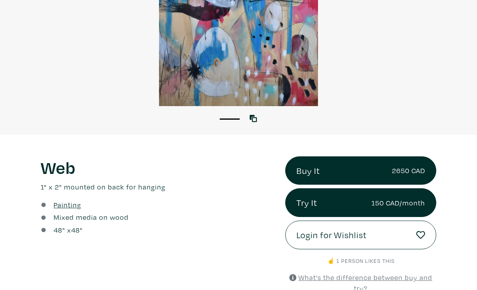
scroll to position [121, 0]
click at [256, 119] on icon at bounding box center [253, 118] width 7 height 7
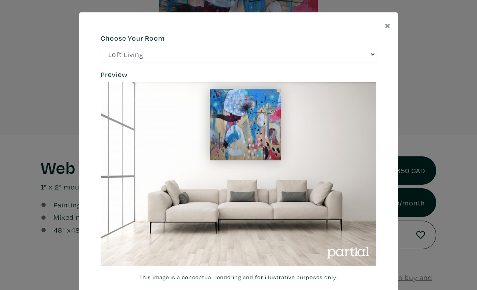
scroll to position [0, 0]
click at [391, 29] on button "×" at bounding box center [387, 25] width 20 height 25
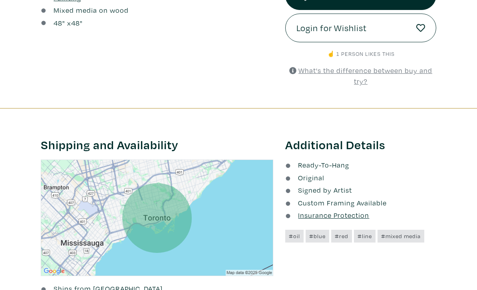
scroll to position [319, 0]
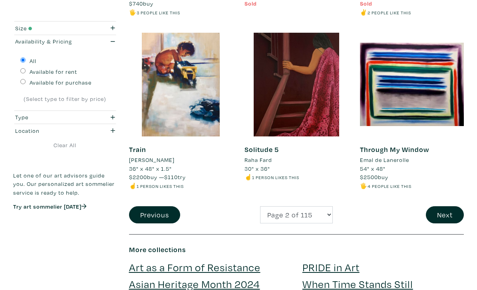
scroll to position [1377, 0]
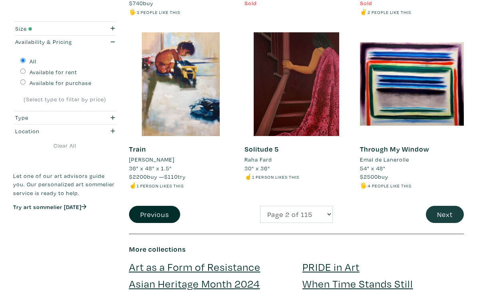
click at [449, 206] on button "Next" at bounding box center [445, 214] width 38 height 17
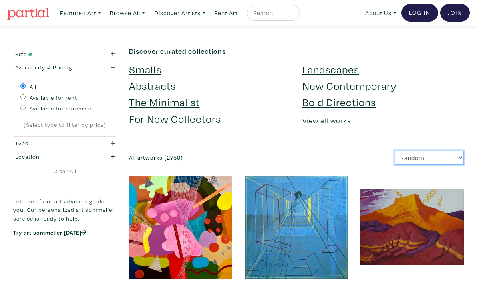
click at [459, 161] on select "Newest Random Price: Low to High Price: High to Low" at bounding box center [429, 158] width 69 height 14
select select "price_desc"
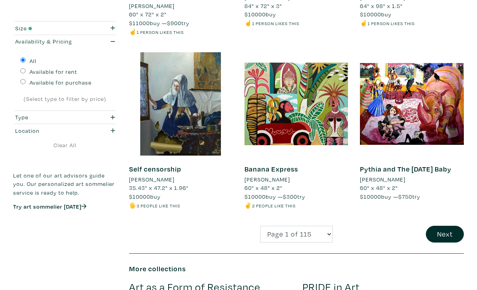
scroll to position [1409, 0]
click at [446, 226] on button "Next" at bounding box center [445, 234] width 38 height 17
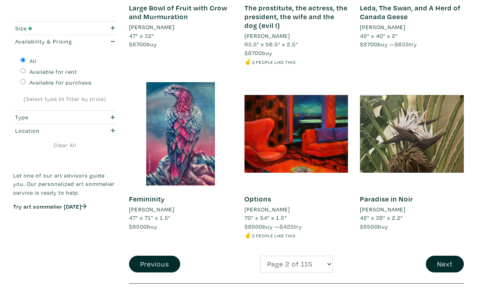
scroll to position [1336, 0]
click at [447, 256] on button "Next" at bounding box center [445, 264] width 38 height 17
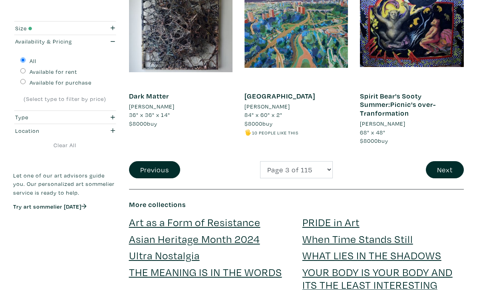
scroll to position [1396, 0]
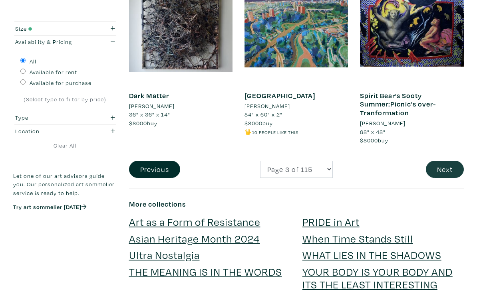
click at [439, 165] on button "Next" at bounding box center [445, 169] width 38 height 17
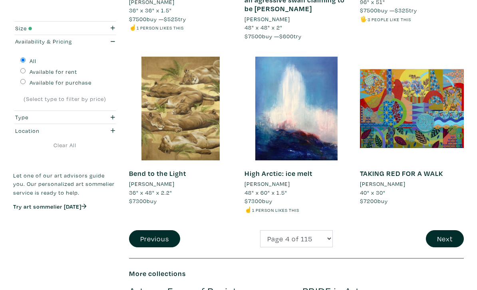
scroll to position [1355, 0]
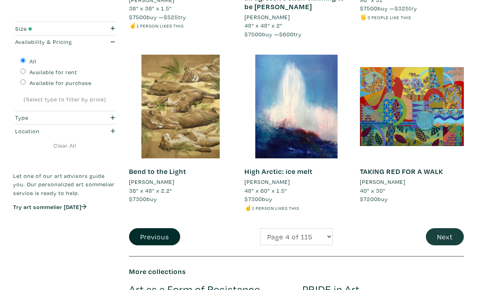
click at [446, 228] on button "Next" at bounding box center [445, 236] width 38 height 17
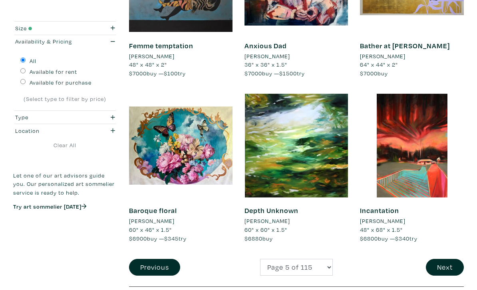
scroll to position [1289, 0]
click at [448, 259] on button "Next" at bounding box center [445, 267] width 38 height 17
